Goal: Task Accomplishment & Management: Complete application form

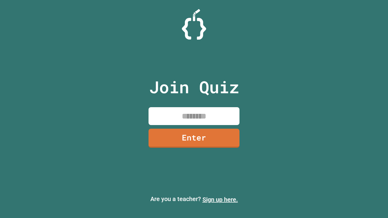
click at [220, 200] on link "Sign up here." at bounding box center [219, 199] width 35 height 7
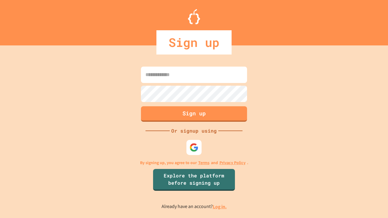
click at [220, 207] on link "Log in." at bounding box center [220, 207] width 14 height 6
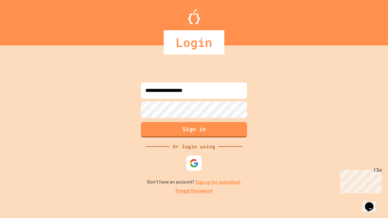
type input "**********"
